Goal: Task Accomplishment & Management: Complete application form

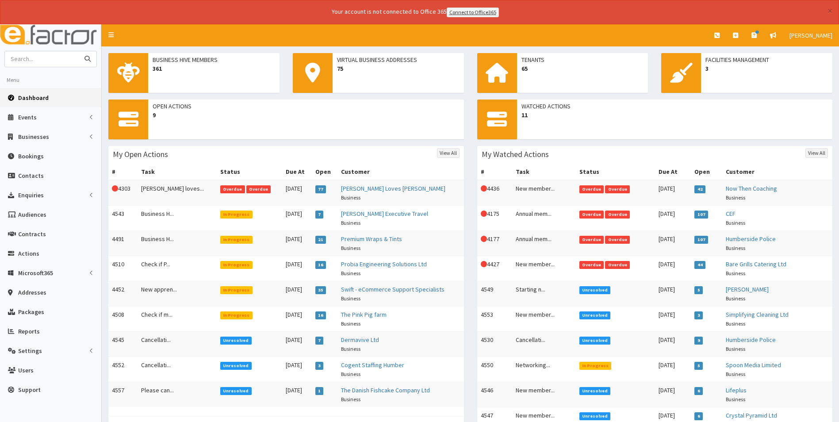
click at [37, 63] on input "text" at bounding box center [42, 58] width 74 height 15
type input "humble"
click at [79, 51] on button "submit" at bounding box center [88, 58] width 18 height 15
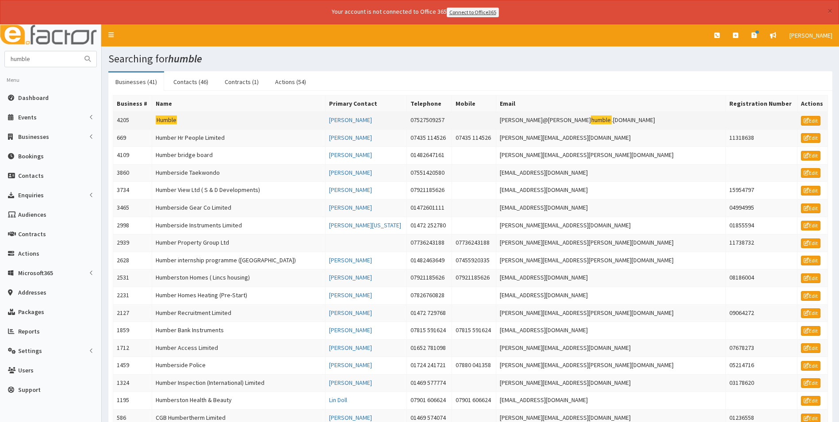
click at [172, 119] on mark "Humble" at bounding box center [166, 119] width 21 height 9
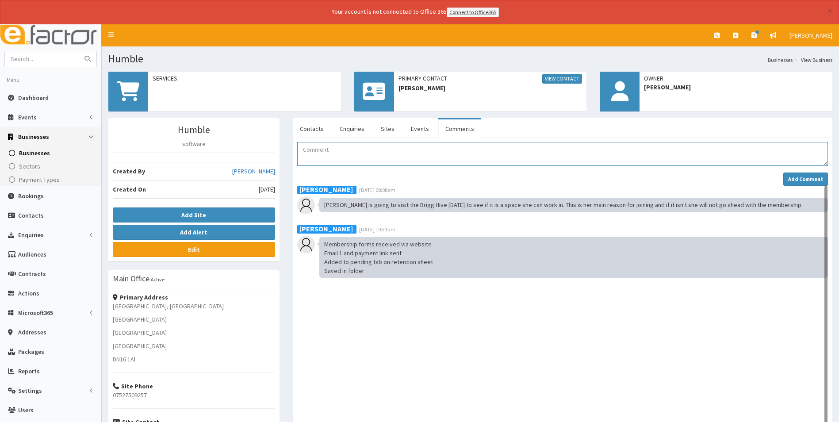
click at [330, 150] on textarea "Comment" at bounding box center [562, 154] width 531 height 24
paste textarea "Please add Andy Green, Director, andy@wearehumble.co.uk"
drag, startPoint x: 398, startPoint y: 151, endPoint x: 373, endPoint y: 151, distance: 25.6
click at [373, 151] on textarea "Associate member will be Please add Andy Green, Director, andy@wearehumble.co.uk" at bounding box center [562, 154] width 531 height 24
type textarea "Associate member will be Andy Green, Director, andy@wearehumble.co.uk"
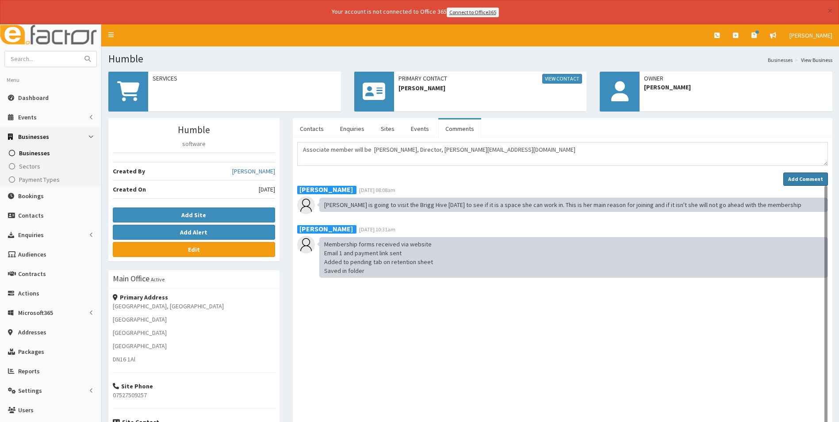
click at [804, 178] on strong "Add Comment" at bounding box center [805, 179] width 35 height 7
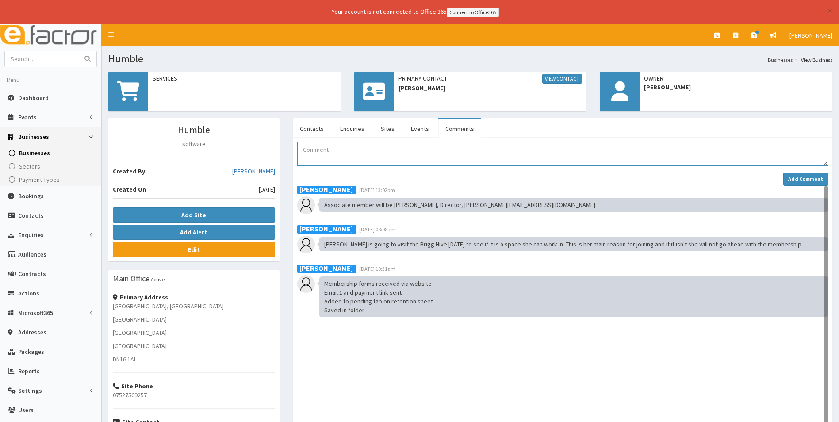
click at [319, 150] on textarea "Comment" at bounding box center [562, 154] width 531 height 24
click at [380, 160] on textarea "Payment received Added to Retention sheet" at bounding box center [562, 154] width 531 height 24
click at [327, 161] on textarea "Payment received Added to Retention sheet Added to Mailchimp" at bounding box center [562, 154] width 531 height 24
click at [404, 161] on textarea "Payment received Added to Retention sheet Added Kim and Andy to Mailchimp" at bounding box center [562, 154] width 531 height 24
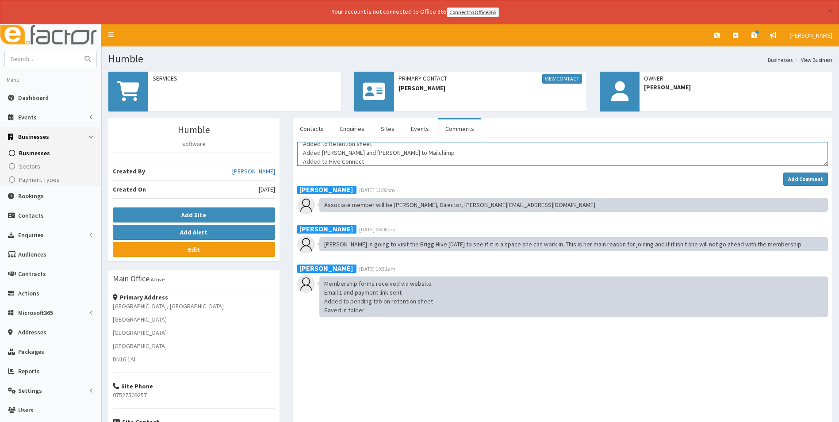
scroll to position [23, 0]
type textarea "Payment received Added to Retention sheet Added Kim and Andy to Mailchimp Added…"
click at [801, 181] on strong "Add Comment" at bounding box center [805, 179] width 35 height 7
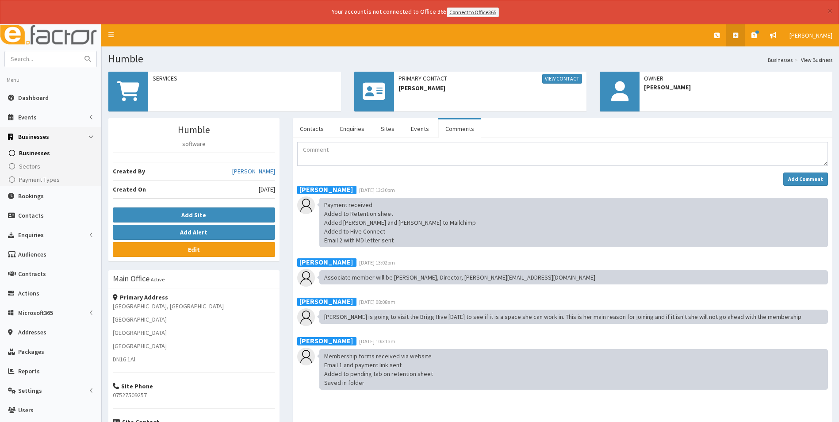
click at [737, 34] on icon at bounding box center [735, 35] width 5 height 6
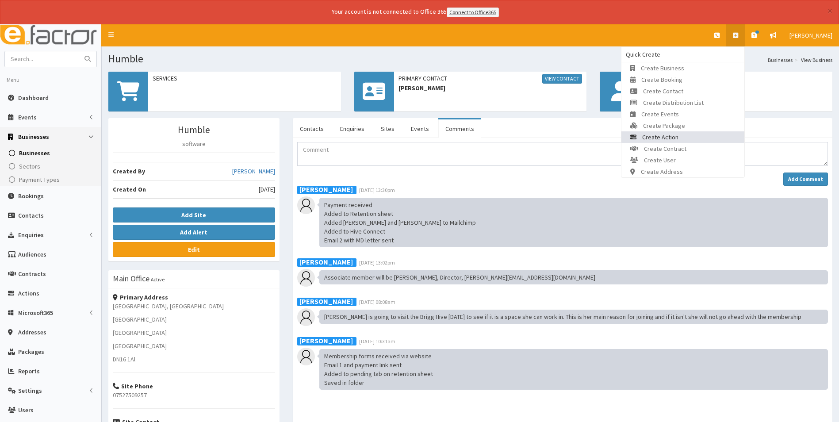
click at [709, 136] on link "Create Action" at bounding box center [682, 136] width 123 height 11
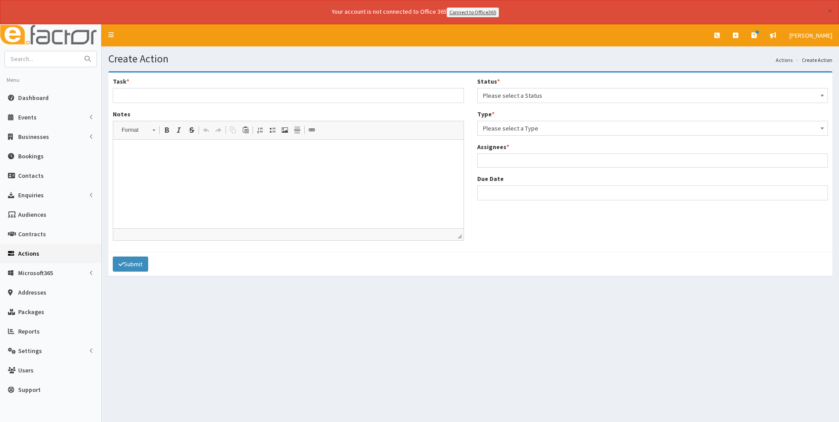
select select
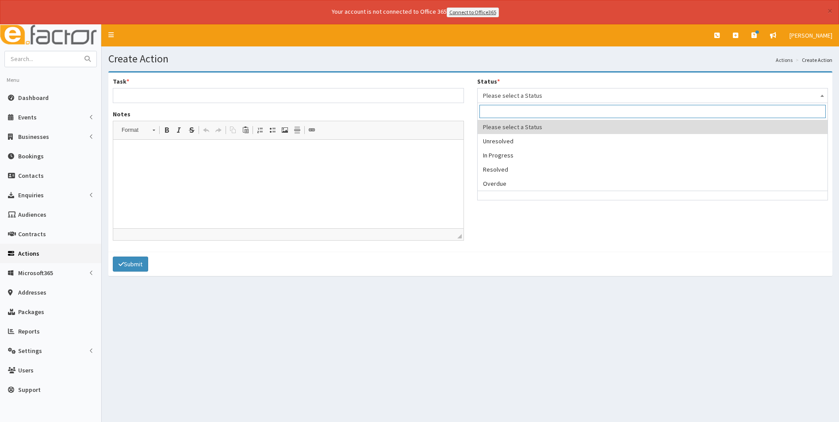
click at [531, 95] on span "Please select a Status" at bounding box center [653, 95] width 340 height 12
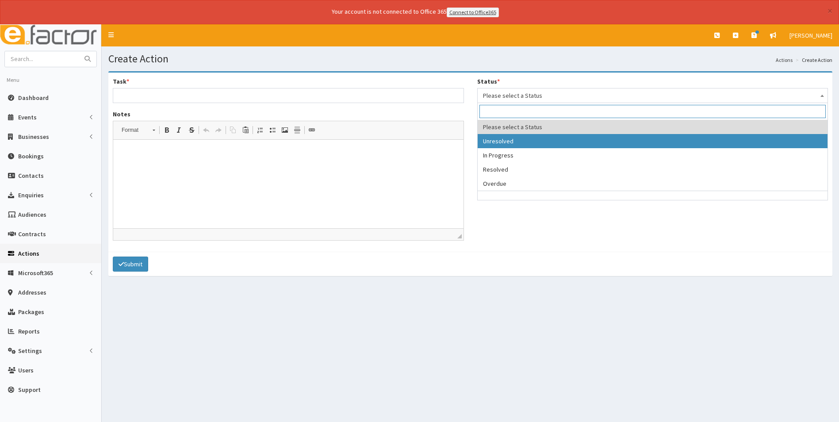
select select "1"
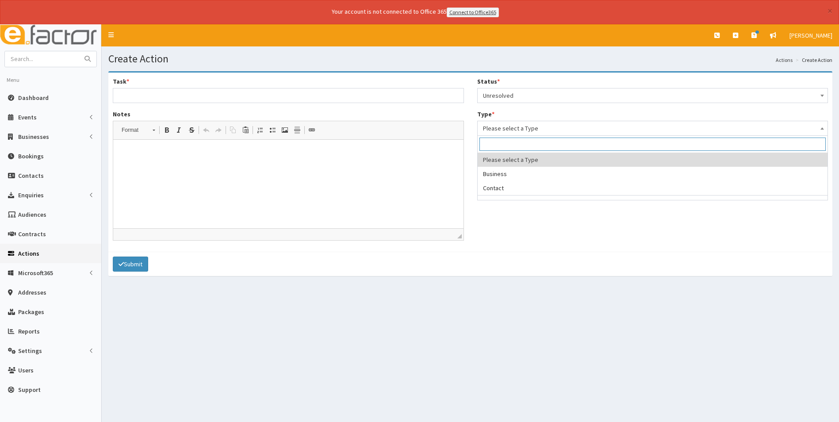
click at [511, 133] on span "Please select a Type" at bounding box center [653, 128] width 340 height 12
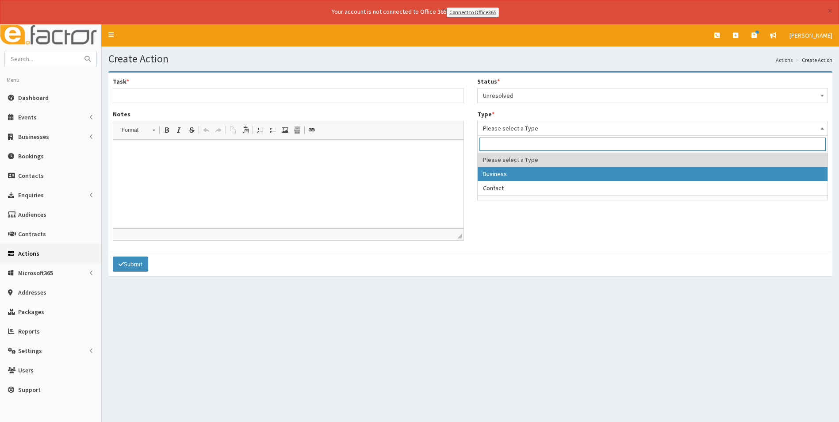
select select "business"
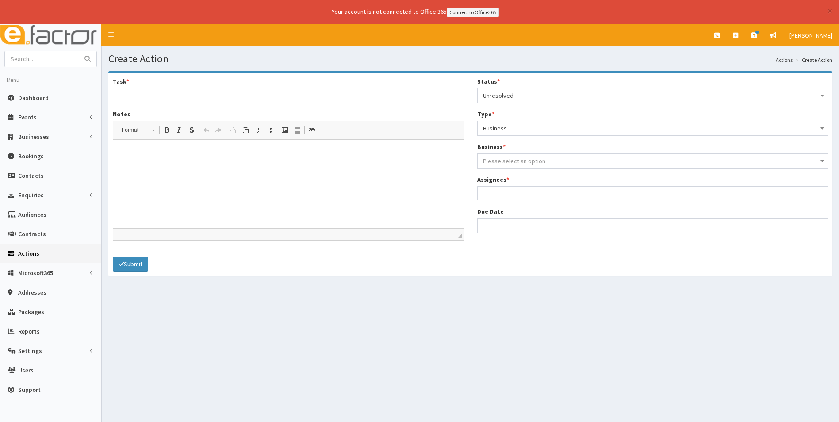
click at [508, 159] on span "Please select an option" at bounding box center [514, 161] width 62 height 8
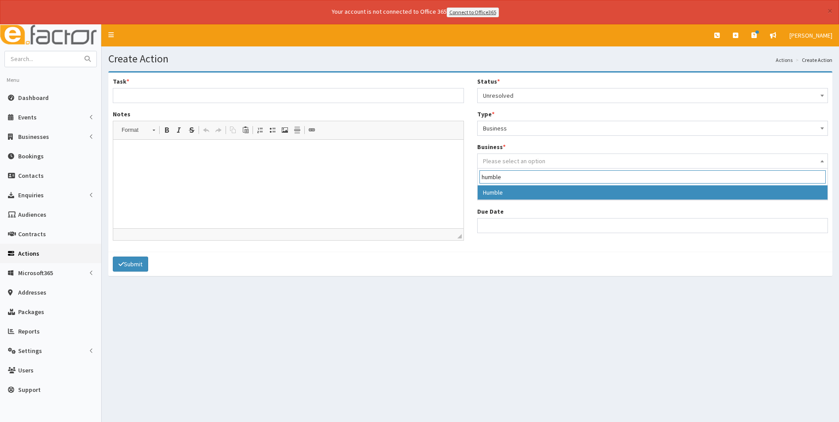
type input "humble"
select select "4205"
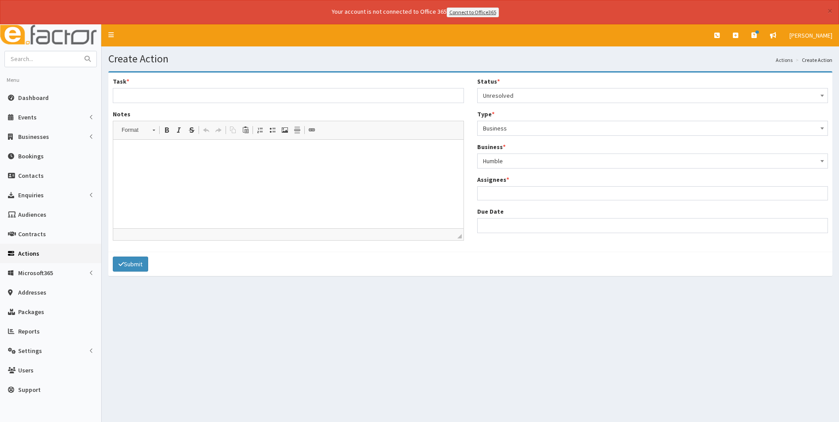
click at [508, 194] on ul at bounding box center [652, 192] width 350 height 11
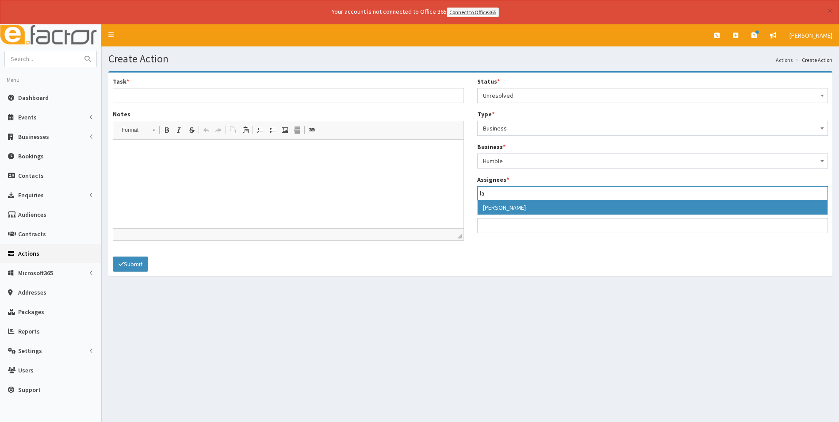
type input "l"
type input "mich"
select select "22"
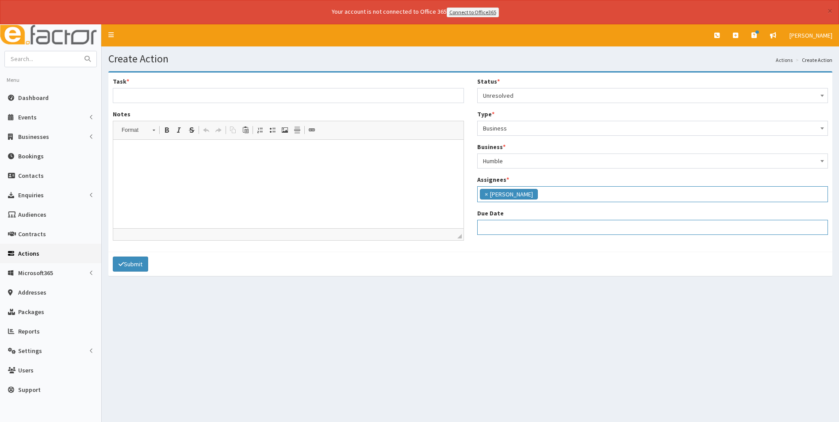
select select "12"
click at [514, 228] on input "Due Date" at bounding box center [652, 227] width 351 height 15
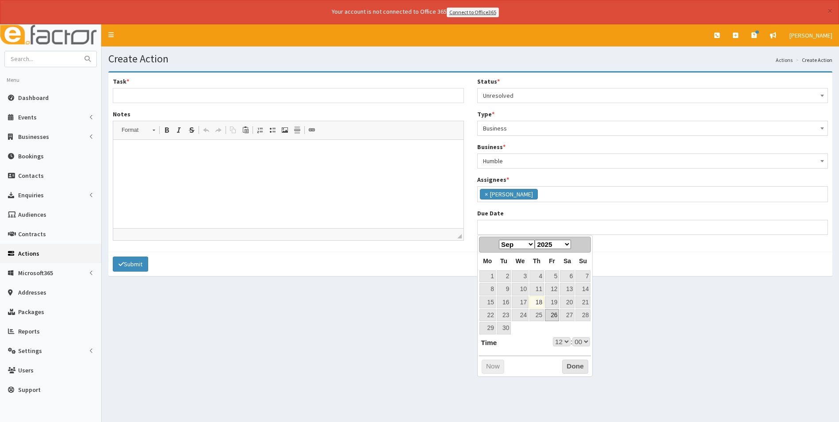
click at [554, 314] on link "26" at bounding box center [552, 315] width 14 height 12
type input "26-09-2025 12:00"
select select "12"
click at [565, 344] on select "00 01 02 03 04 05 06 07 08 09 10 11 12 13 14 15 16 17 18 19 20 21 22 23" at bounding box center [562, 341] width 18 height 9
type input "26-09-2025 17:00"
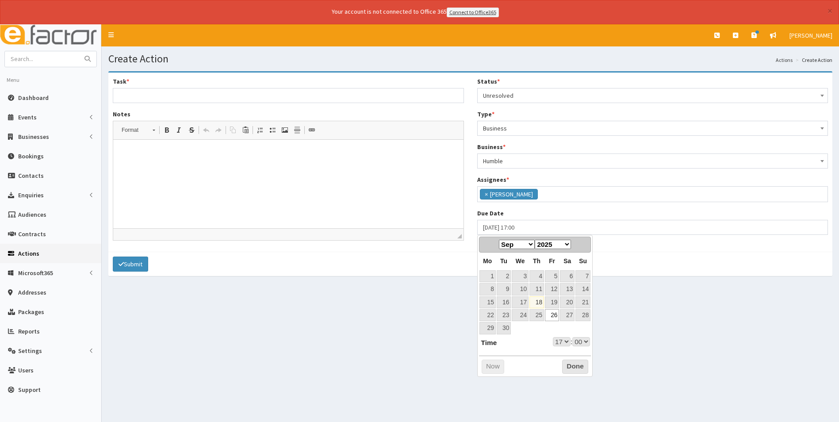
select select "17"
click at [577, 364] on button "Done" at bounding box center [575, 366] width 26 height 14
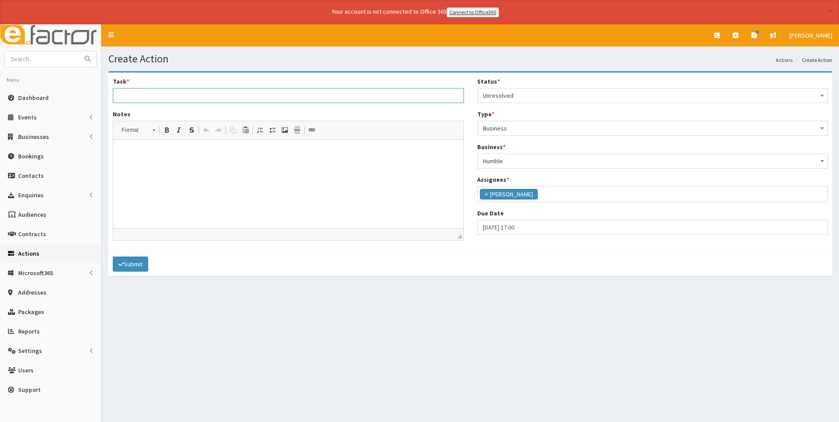
click at [138, 94] on input "Task *" at bounding box center [288, 95] width 351 height 15
type input "New member - paid and now active"
click at [143, 166] on html at bounding box center [288, 152] width 350 height 27
click at [127, 150] on p "PLease can you make" at bounding box center [288, 152] width 332 height 9
click at [187, 155] on p "Pl ease can you make" at bounding box center [288, 152] width 332 height 9
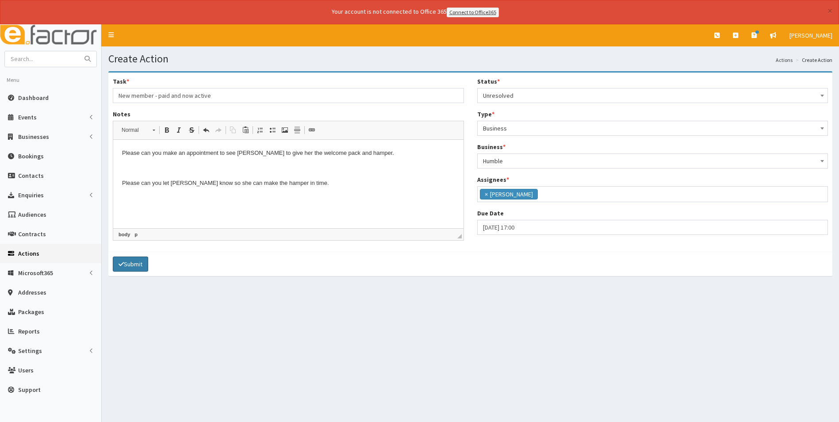
click at [126, 264] on button "Submit" at bounding box center [130, 263] width 35 height 15
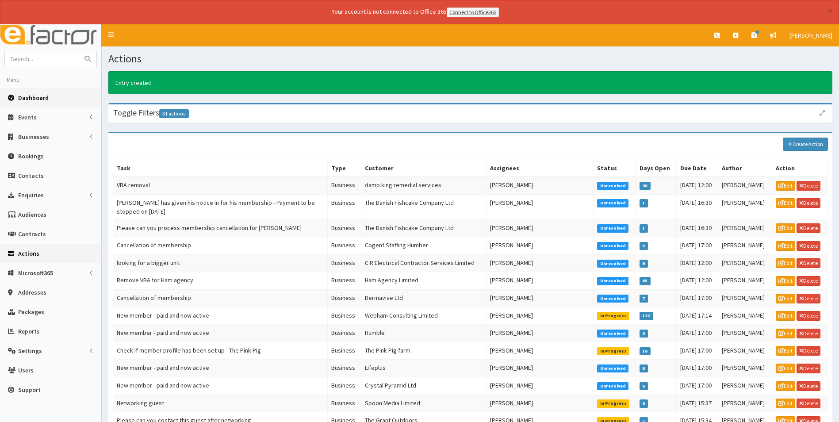
click at [28, 98] on span "Dashboard" at bounding box center [33, 98] width 31 height 8
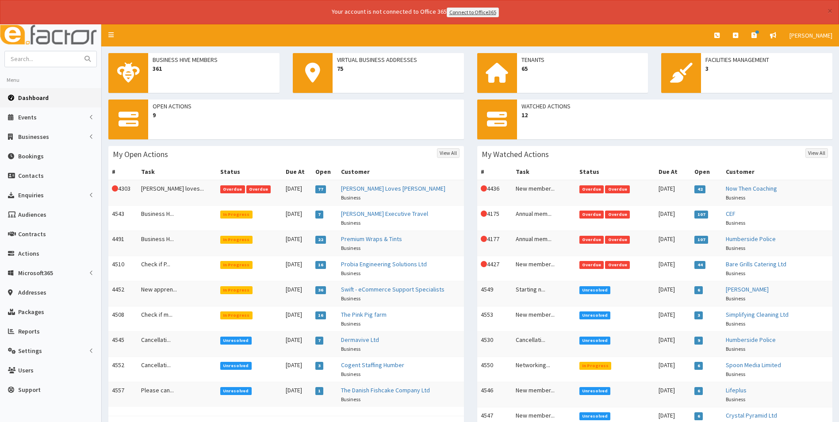
scroll to position [44, 0]
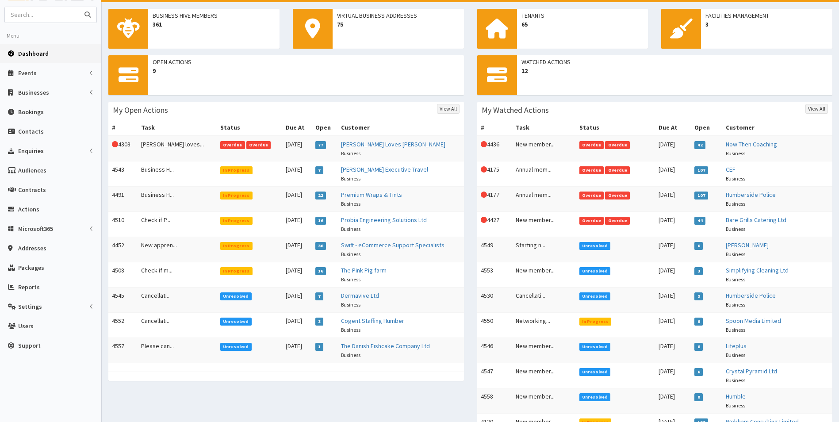
click at [49, 16] on input "text" at bounding box center [42, 14] width 74 height 15
type input "cairns"
click at [79, 7] on button "submit" at bounding box center [88, 14] width 18 height 15
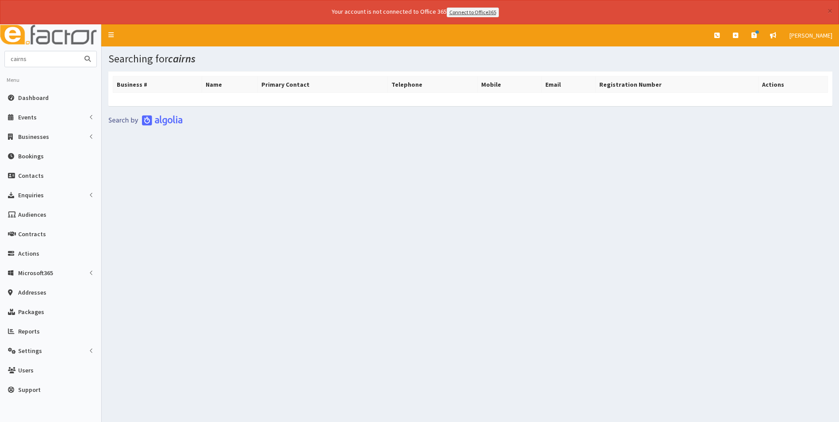
drag, startPoint x: 34, startPoint y: 59, endPoint x: -18, endPoint y: 68, distance: 53.0
click at [0, 68] on html "× Your account is not connected to Office 365 Connect to Office365 E Toggle nav…" at bounding box center [419, 223] width 839 height 446
type input "b"
type input "beedham"
click at [79, 51] on button "submit" at bounding box center [88, 58] width 18 height 15
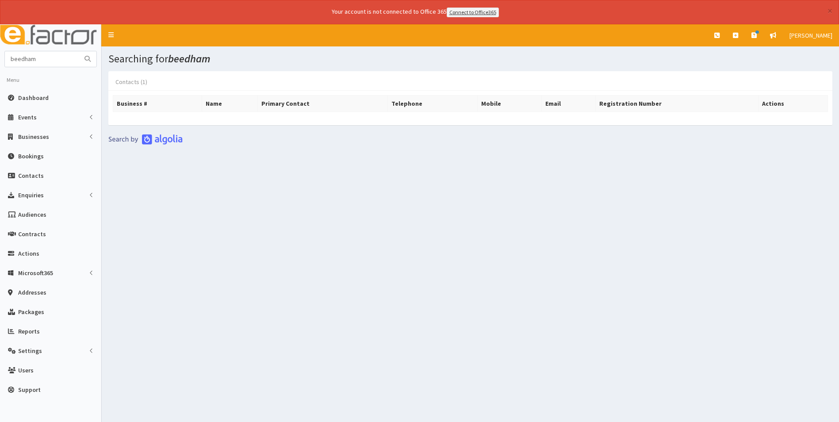
click at [135, 76] on link "Contacts (1)" at bounding box center [131, 82] width 46 height 19
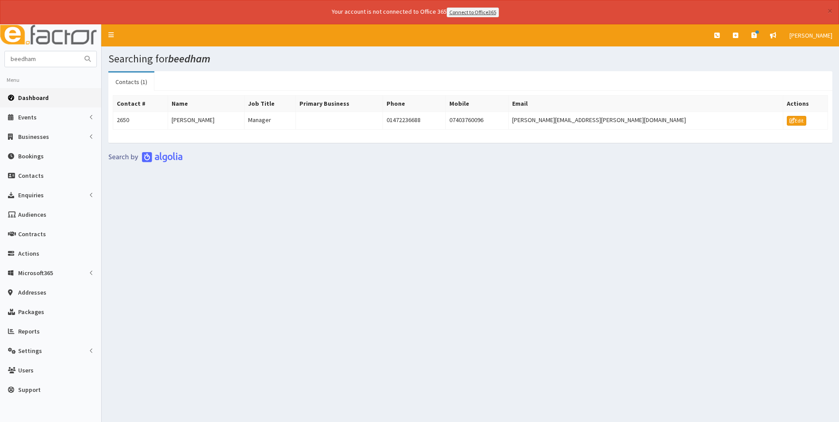
click at [36, 94] on span "Dashboard" at bounding box center [33, 98] width 31 height 8
